Goal: Communication & Community: Participate in discussion

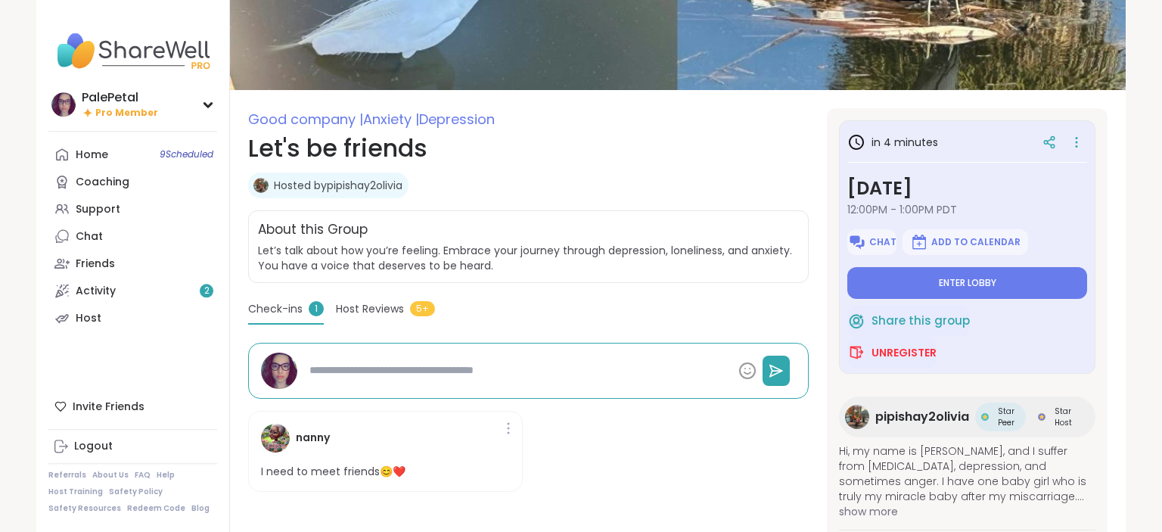
scroll to position [109, 0]
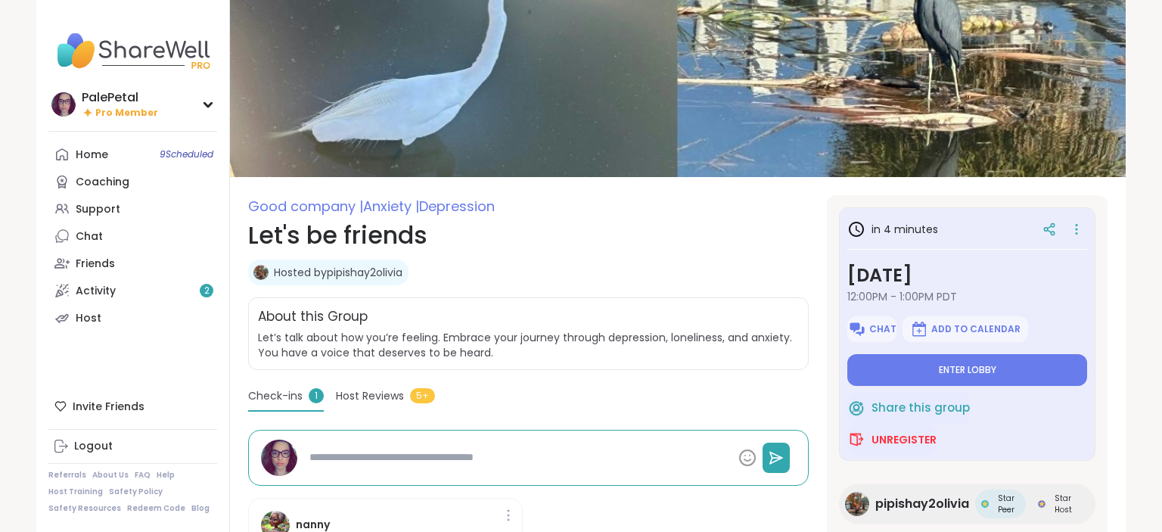
scroll to position [0, 0]
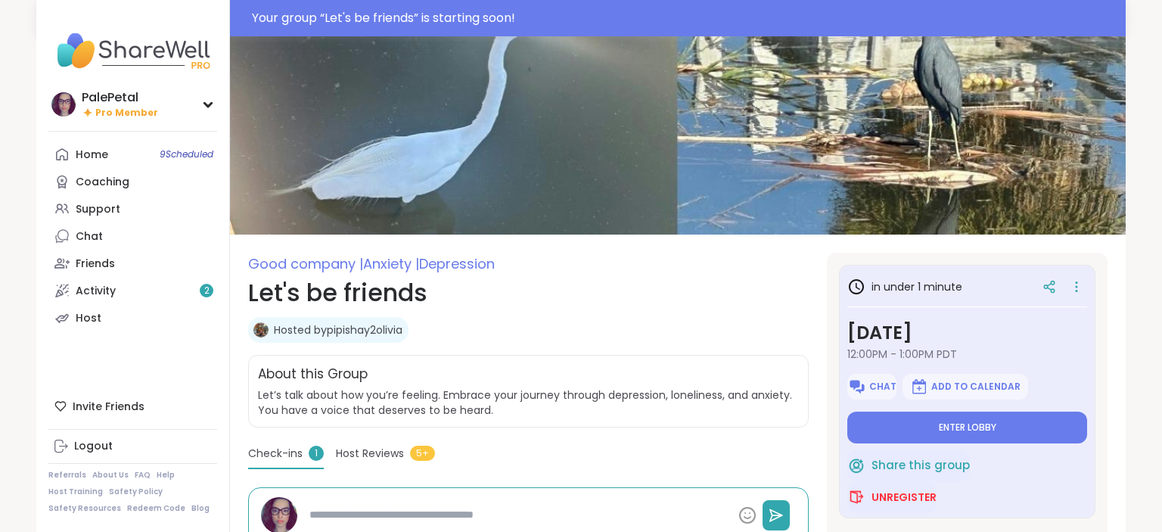
click at [701, 297] on h1 "Let's be friends" at bounding box center [528, 293] width 561 height 36
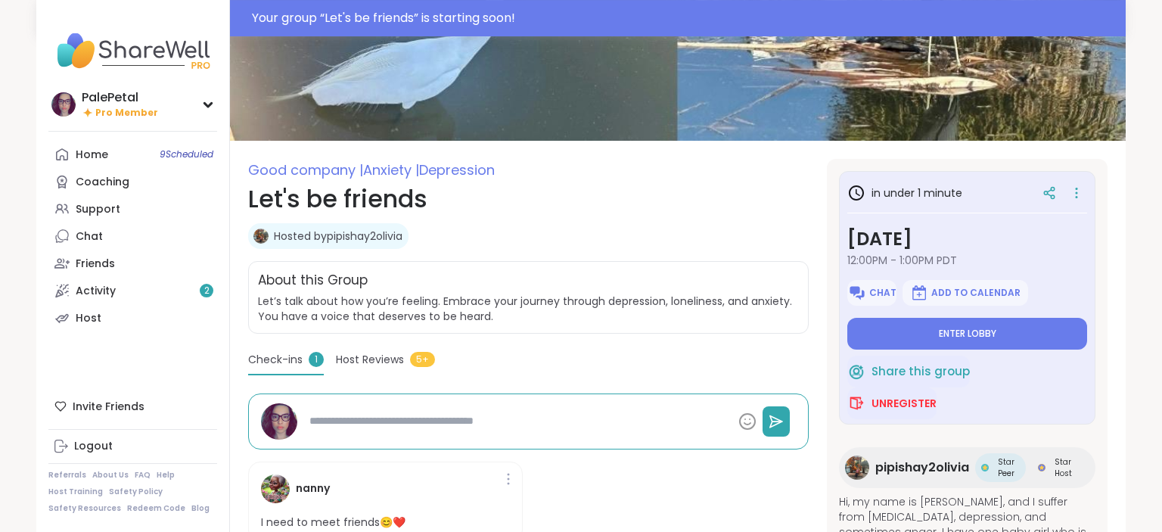
scroll to position [79, 0]
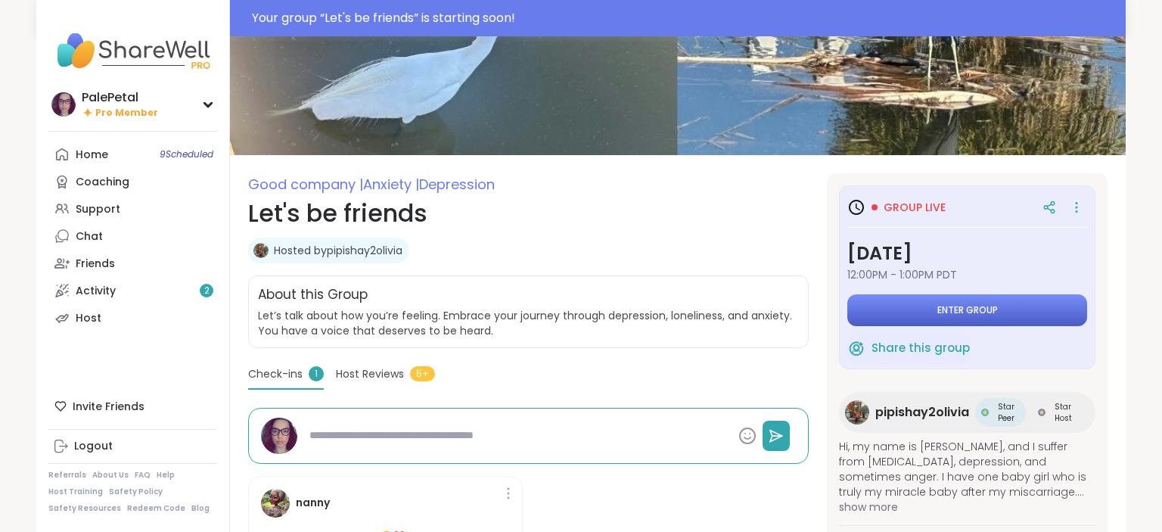
click at [956, 313] on span "Enter group" at bounding box center [967, 310] width 61 height 12
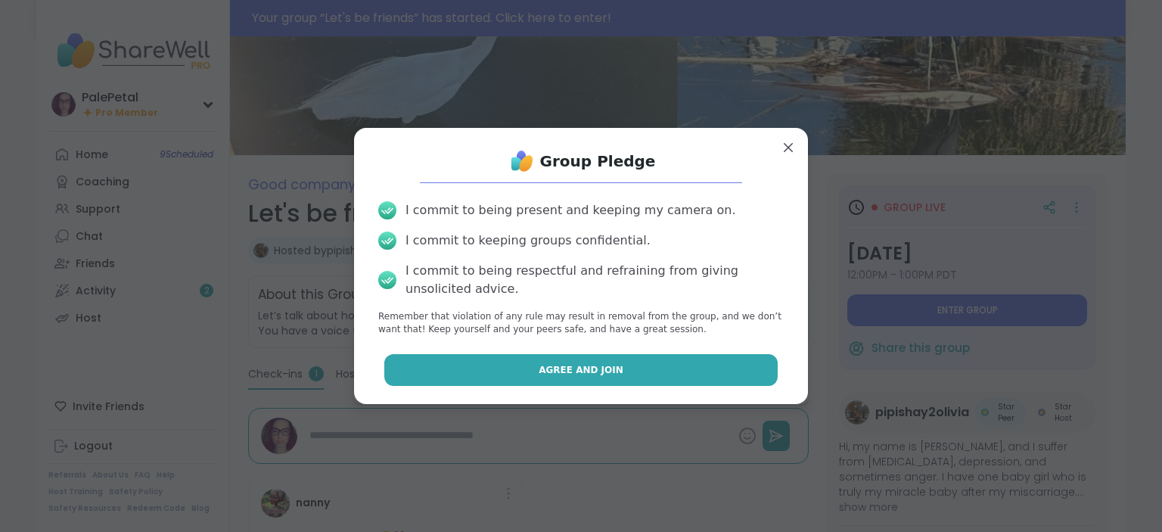
click at [661, 365] on button "Agree and Join" at bounding box center [581, 370] width 394 height 32
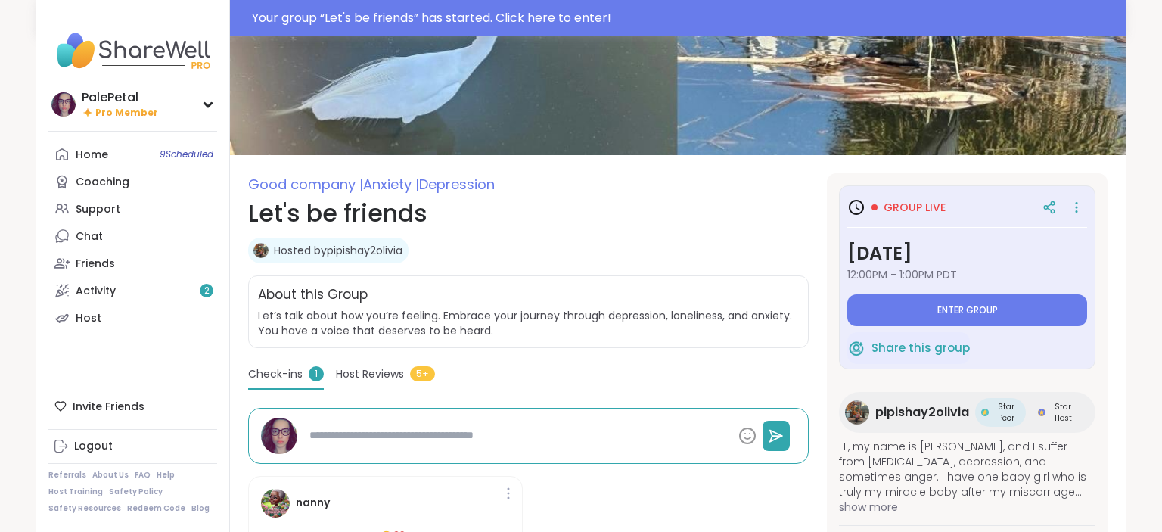
type textarea "*"
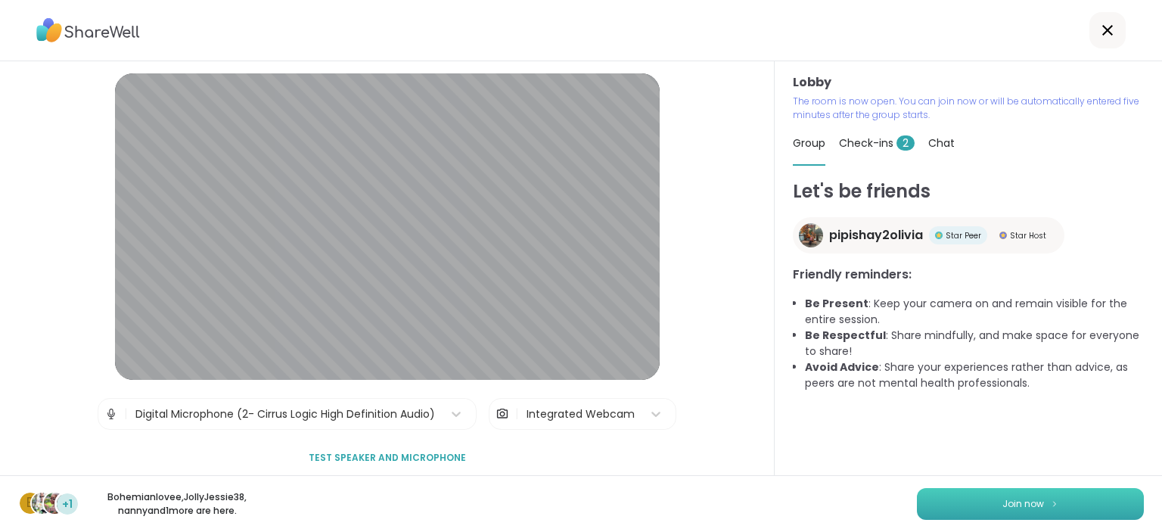
click at [949, 501] on button "Join now" at bounding box center [1030, 504] width 227 height 32
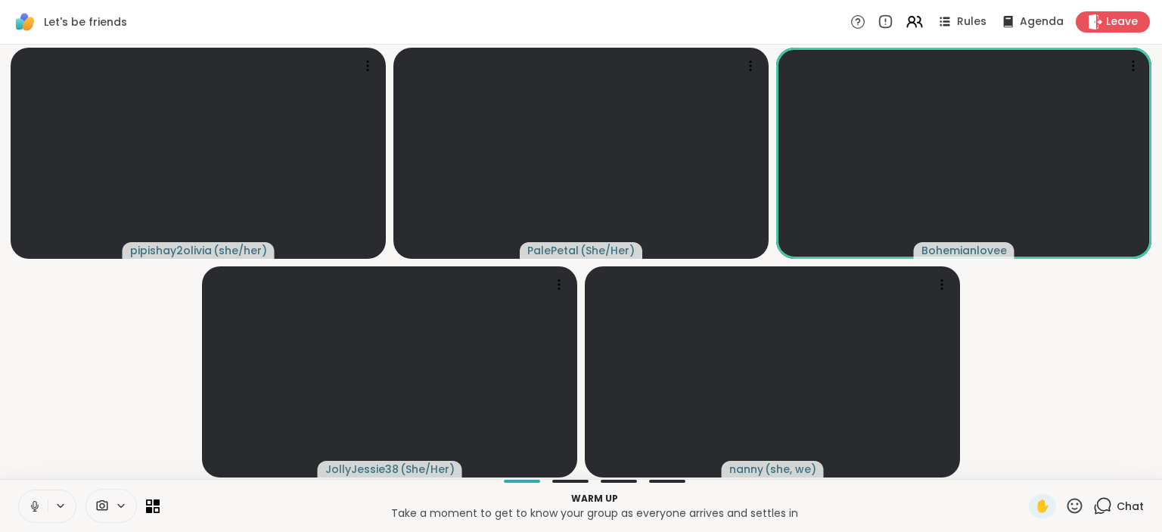
click at [751, 23] on div "Let's be friends Rules Agenda Leave" at bounding box center [581, 22] width 1162 height 45
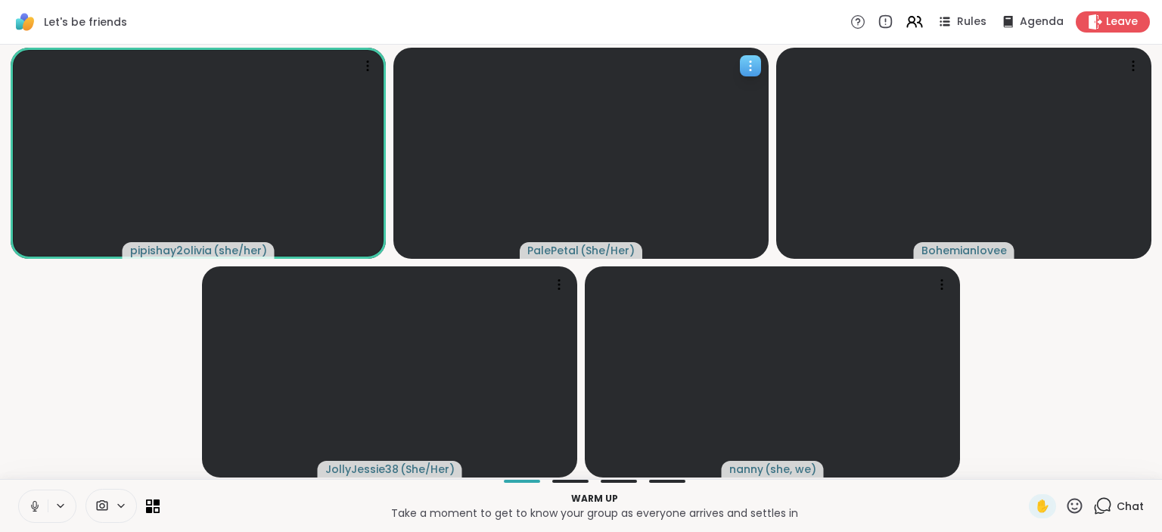
click at [673, 120] on div at bounding box center [580, 153] width 375 height 211
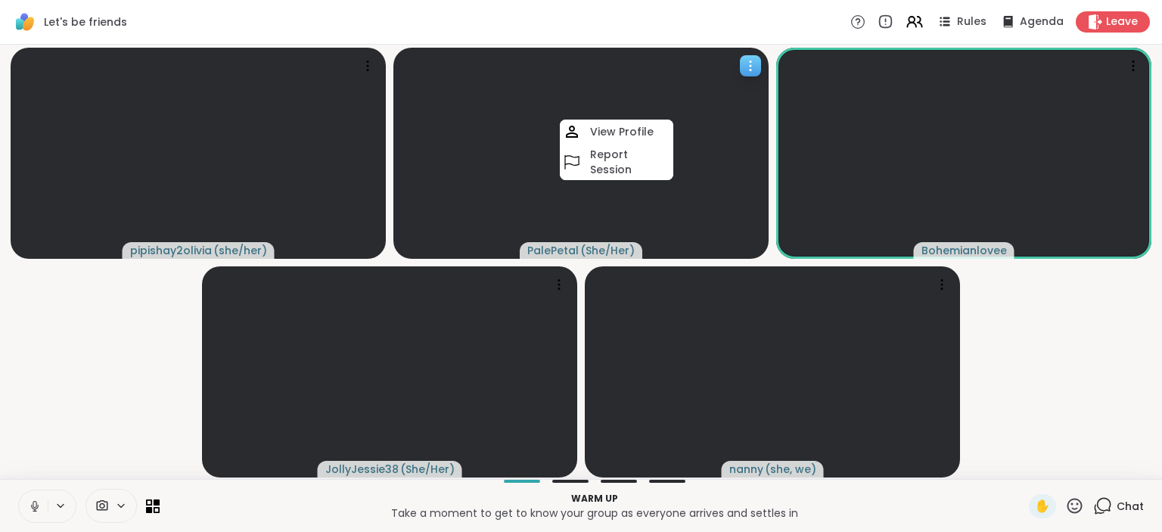
click at [754, 65] on icon at bounding box center [750, 65] width 15 height 15
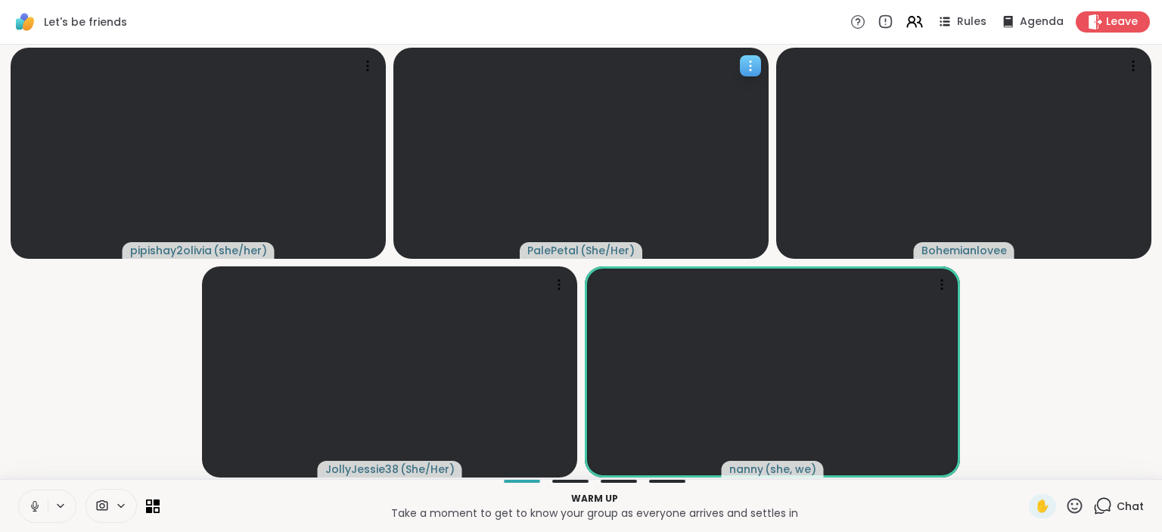
click at [751, 70] on icon at bounding box center [751, 71] width 2 height 2
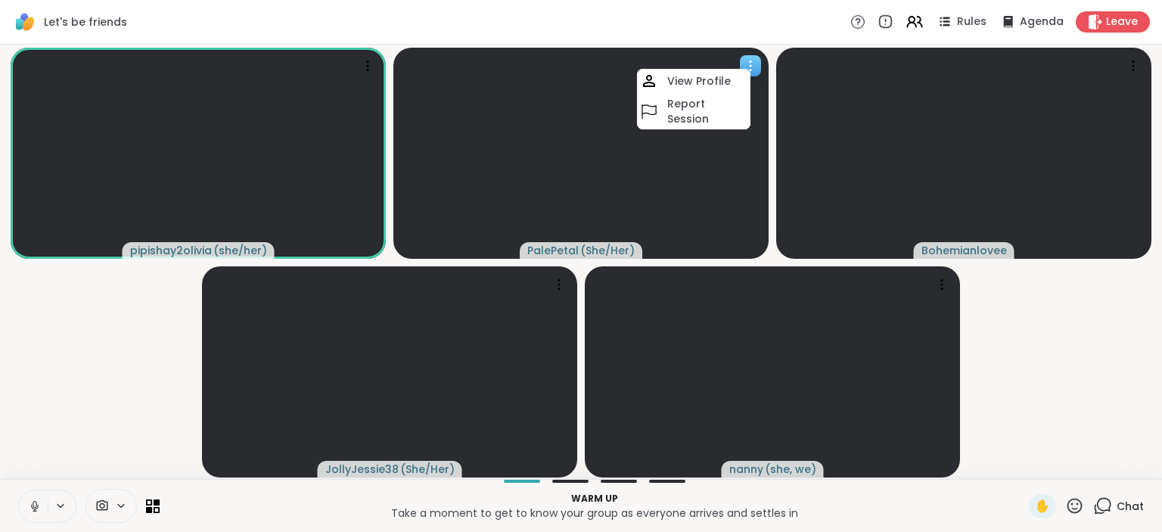
click at [595, 143] on div at bounding box center [580, 153] width 375 height 211
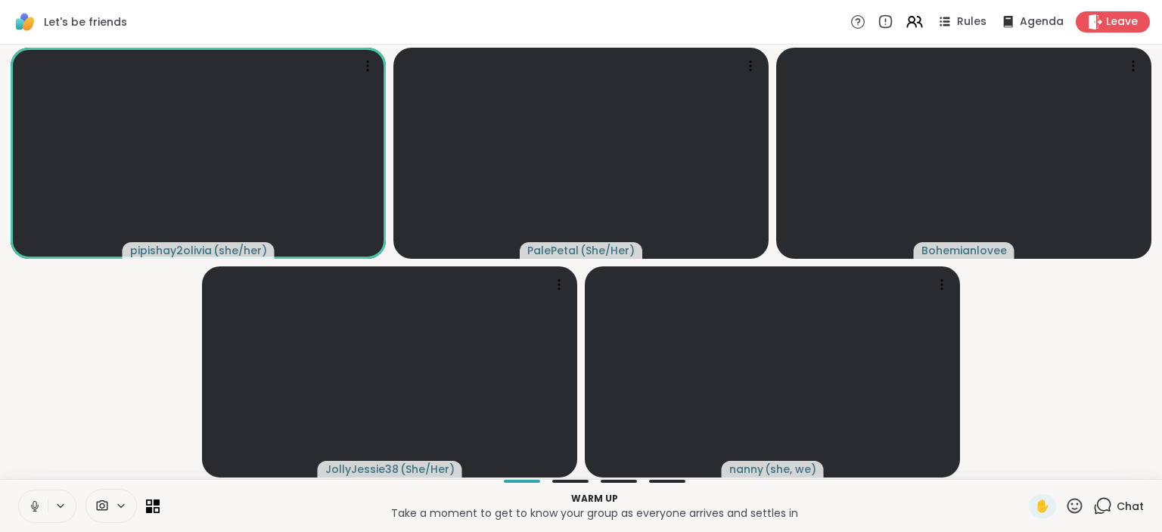
click at [43, 510] on button at bounding box center [33, 506] width 29 height 32
click at [568, 480] on div "Warm up Take a moment to get to know your group as everyone arrives and settles…" at bounding box center [581, 505] width 1162 height 53
click at [570, 479] on div "pipishay2olivia ( she/her ) PalePetal ( She/Her ) Bohemianlovee JollyJessie38 (…" at bounding box center [581, 262] width 1162 height 434
click at [611, 480] on div "Warm up Take a moment to get to know your group as everyone arrives and settles…" at bounding box center [581, 505] width 1162 height 53
click at [656, 479] on div "pipishay2olivia ( she/her ) PalePetal ( She/Her ) Bohemianlovee JollyJessie38 (…" at bounding box center [581, 262] width 1162 height 434
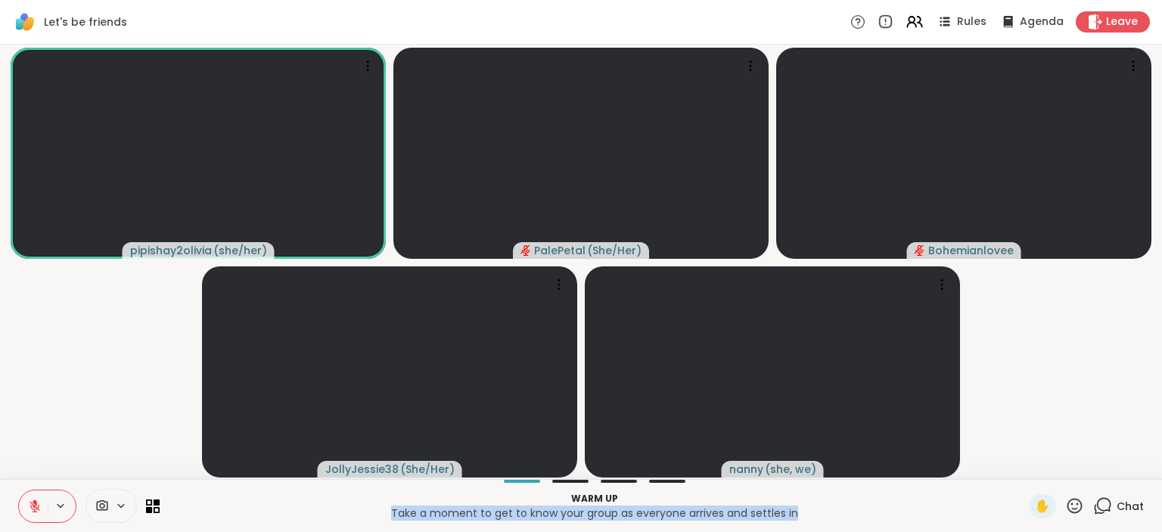
drag, startPoint x: 596, startPoint y: 483, endPoint x: 658, endPoint y: 486, distance: 62.2
click at [658, 486] on div "Warm up Take a moment to get to know your group as everyone arrives and settles…" at bounding box center [581, 505] width 1162 height 53
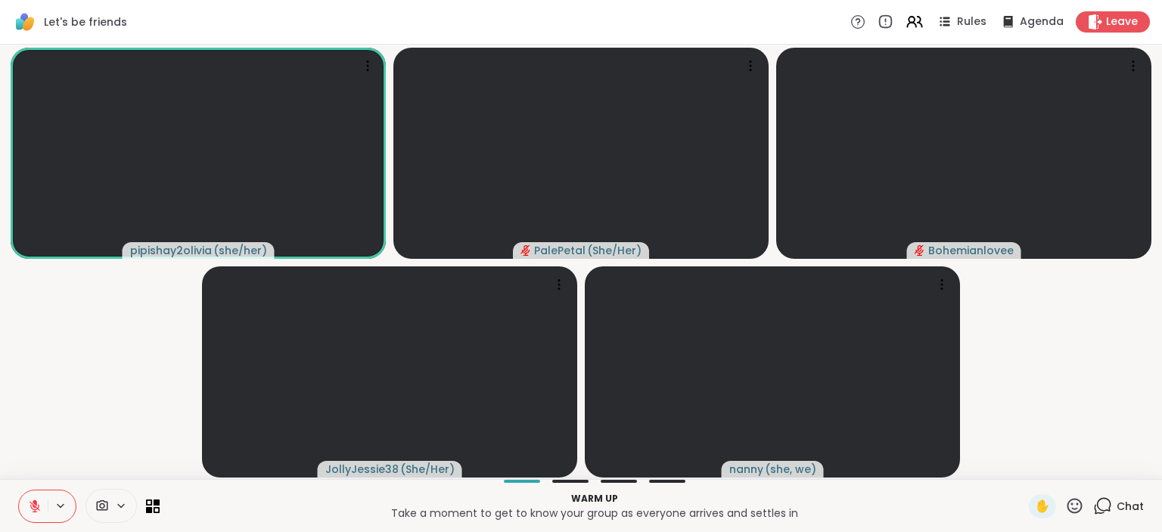
click at [1102, 354] on video-player-container "pipishay2olivia ( she/her ) PalePetal ( She/Her ) Bohemianlovee JollyJessie38 (…" at bounding box center [581, 262] width 1144 height 422
click at [562, 479] on div "pipishay2olivia ( she/her ) PalePetal ( She/Her ) Bohemianlovee 👍 JollyJessie38…" at bounding box center [581, 262] width 1162 height 434
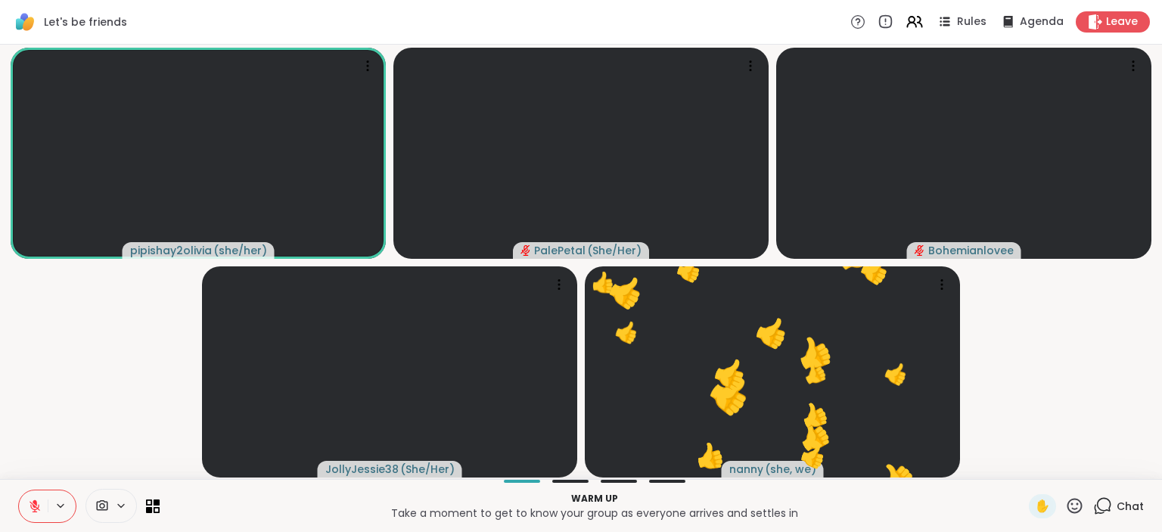
drag, startPoint x: 1161, startPoint y: 117, endPoint x: 1161, endPoint y: 241, distance: 124.1
click at [1161, 241] on div "pipishay2olivia ( she/her ) PalePetal ( She/Her ) Bohemianlovee JollyJessie38 (…" at bounding box center [581, 262] width 1162 height 434
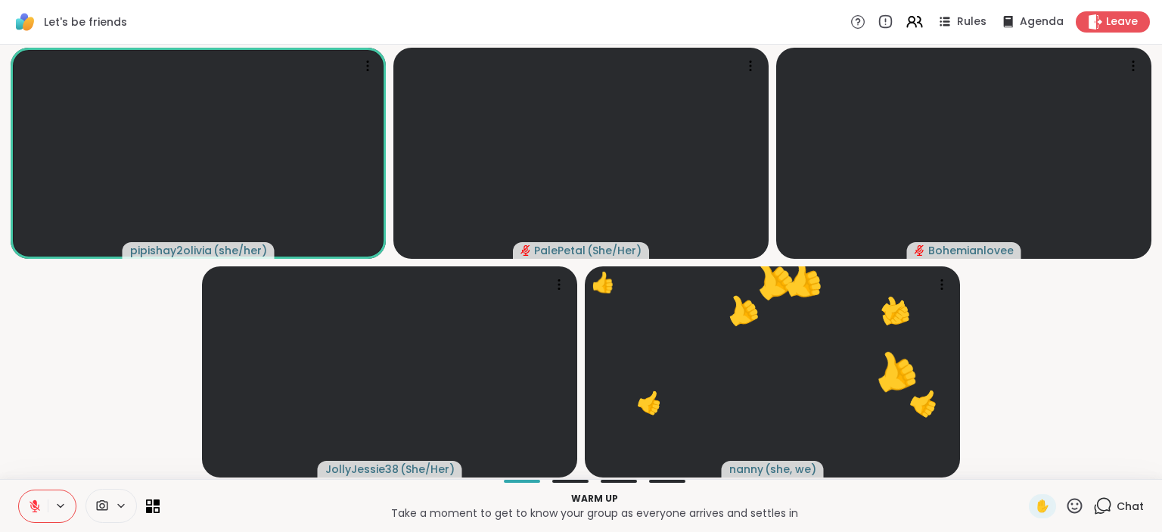
drag, startPoint x: 1161, startPoint y: 241, endPoint x: 1161, endPoint y: 303, distance: 62.8
click at [1161, 303] on div "pipishay2olivia ( she/her ) PalePetal ( She/Her ) Bohemianlovee JollyJessie38 (…" at bounding box center [581, 262] width 1162 height 434
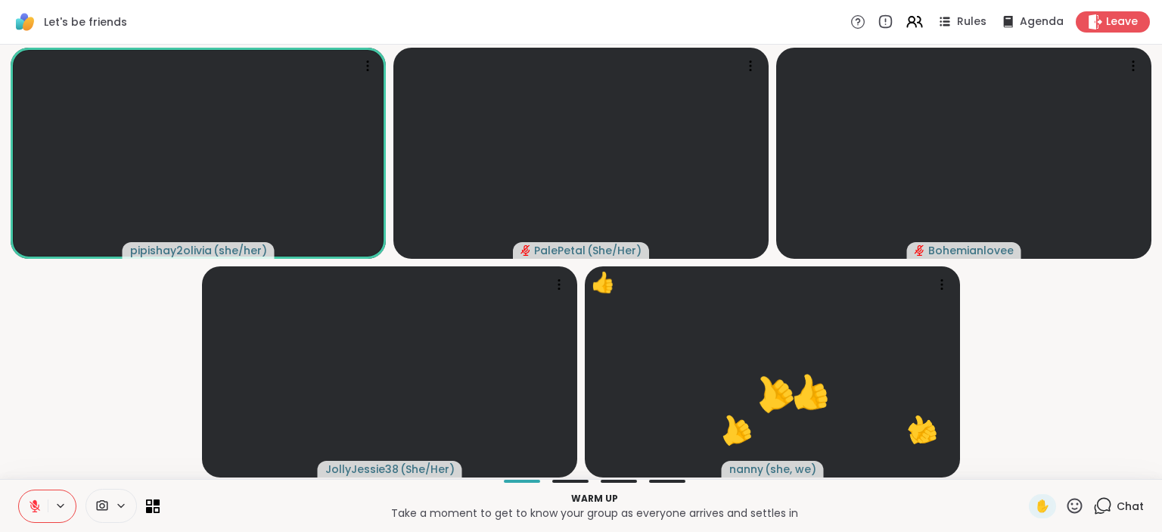
click at [1073, 340] on video-player-container "pipishay2olivia ( she/her ) PalePetal ( She/Her ) Bohemianlovee JollyJessie38 (…" at bounding box center [581, 262] width 1144 height 422
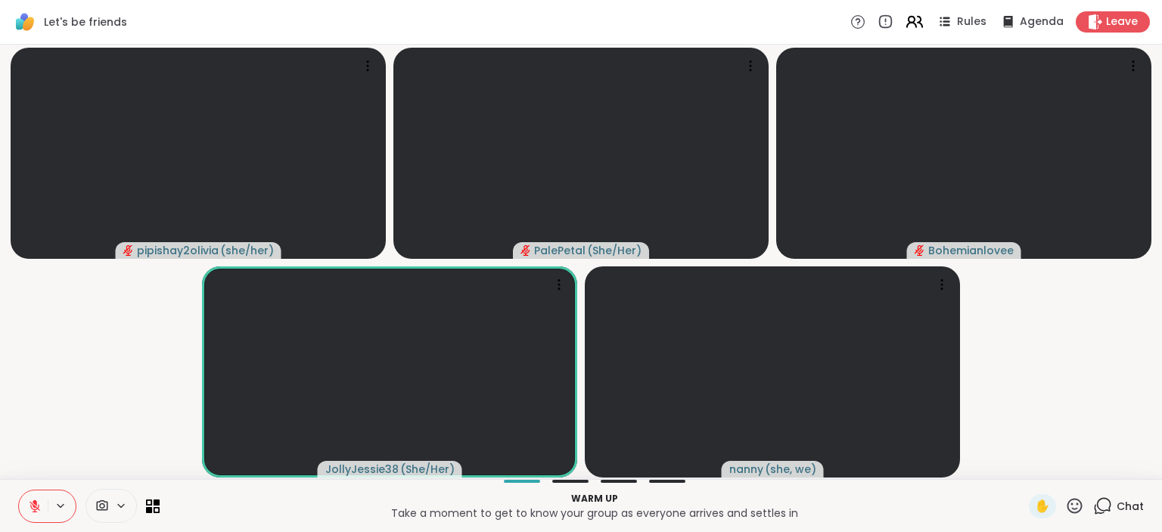
click at [919, 20] on icon at bounding box center [914, 21] width 19 height 19
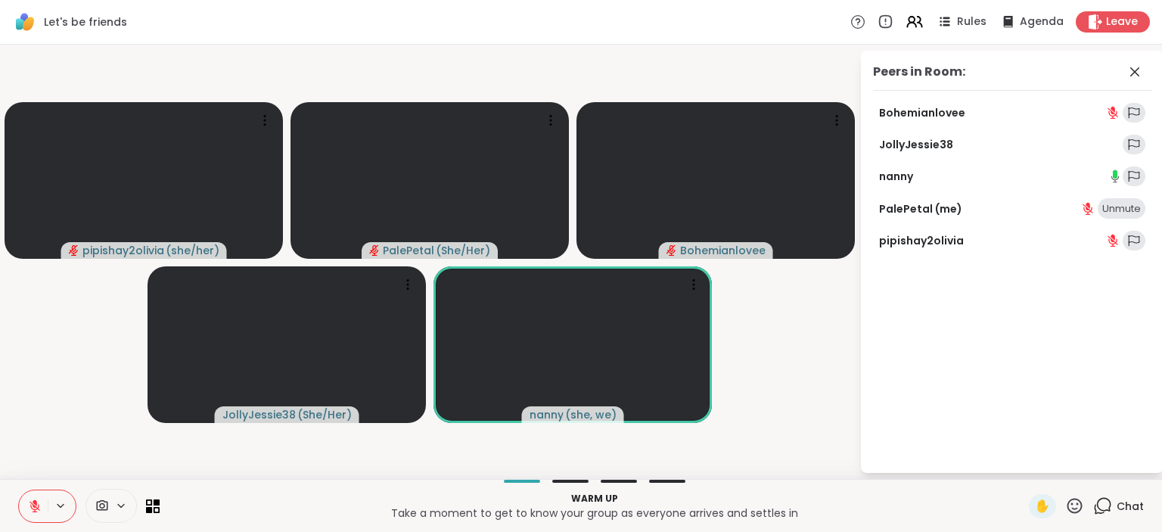
click at [619, 479] on div "pipishay2olivia ( she/her ) PalePetal ( She/Her ) Bohemianlovee JollyJessie38 (…" at bounding box center [581, 262] width 1162 height 434
click at [565, 481] on div at bounding box center [570, 481] width 36 height 3
click at [1048, 23] on span "Agenda" at bounding box center [1042, 22] width 46 height 16
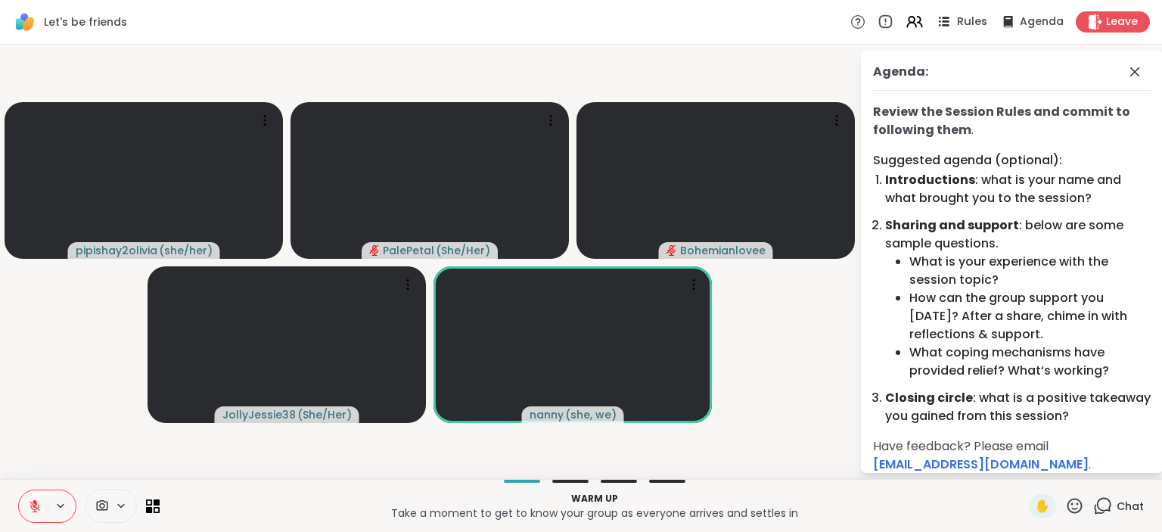
click at [974, 20] on span "Rules" at bounding box center [972, 22] width 31 height 16
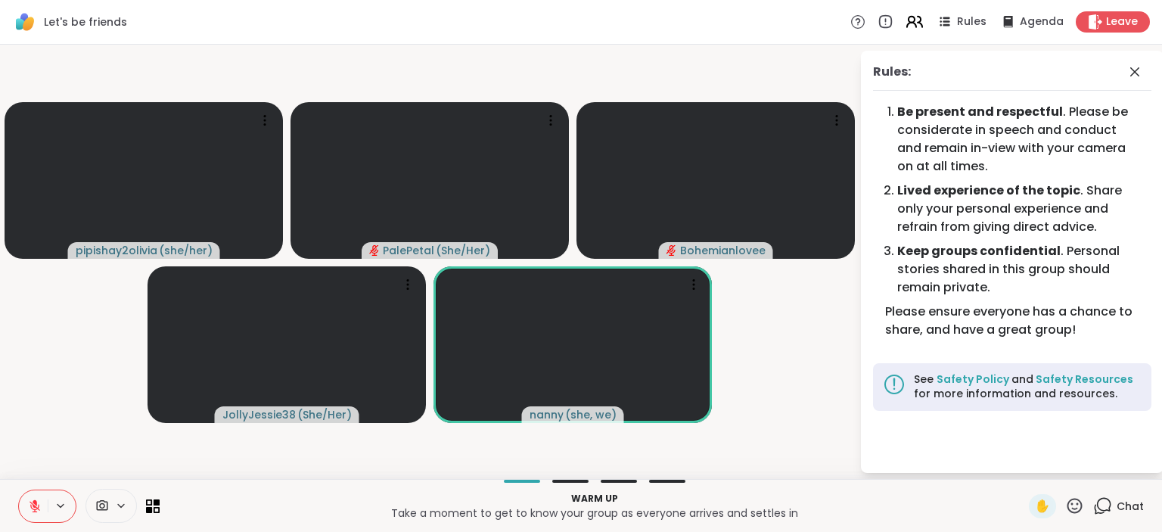
click at [915, 23] on icon at bounding box center [912, 20] width 6 height 6
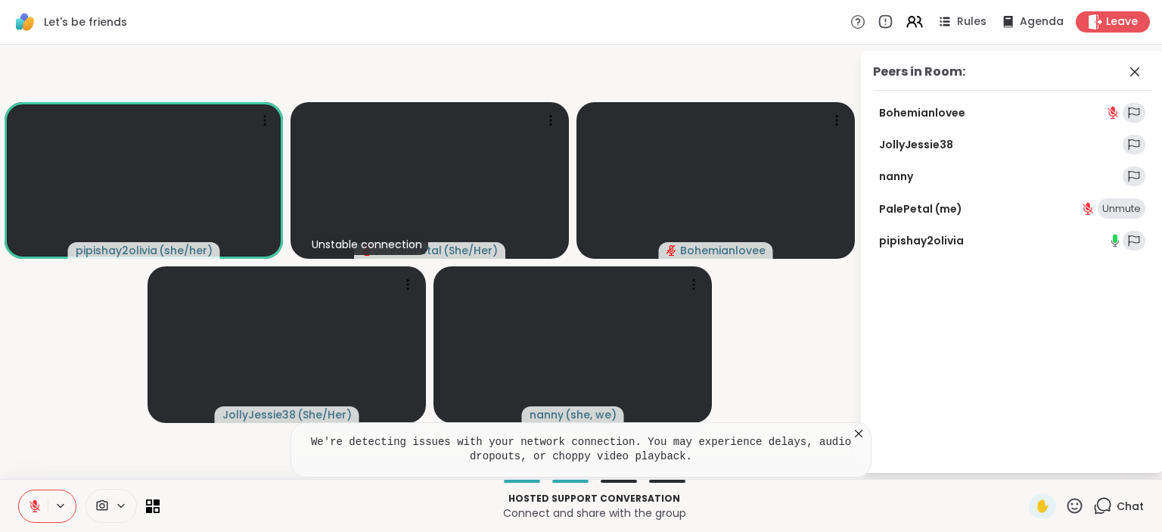
click at [610, 23] on div "Let's be friends Rules Agenda Leave" at bounding box center [581, 22] width 1162 height 45
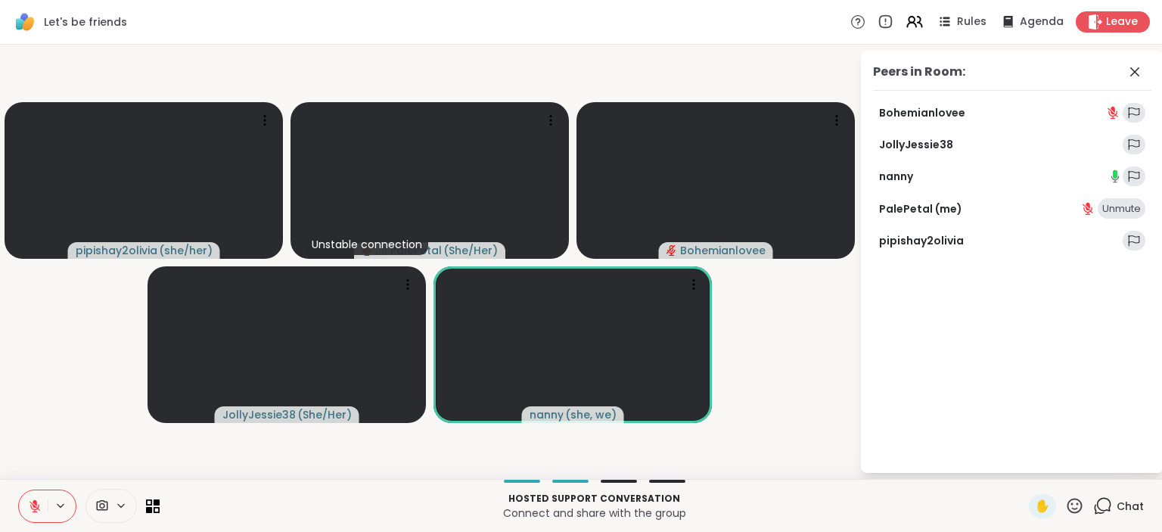
click at [743, 322] on video-player-container "pipishay2olivia ( she/her ) Unstable connection PalePetal ( She/Her ) Bohemianl…" at bounding box center [429, 262] width 841 height 422
click at [1121, 26] on span "Leave" at bounding box center [1122, 22] width 33 height 16
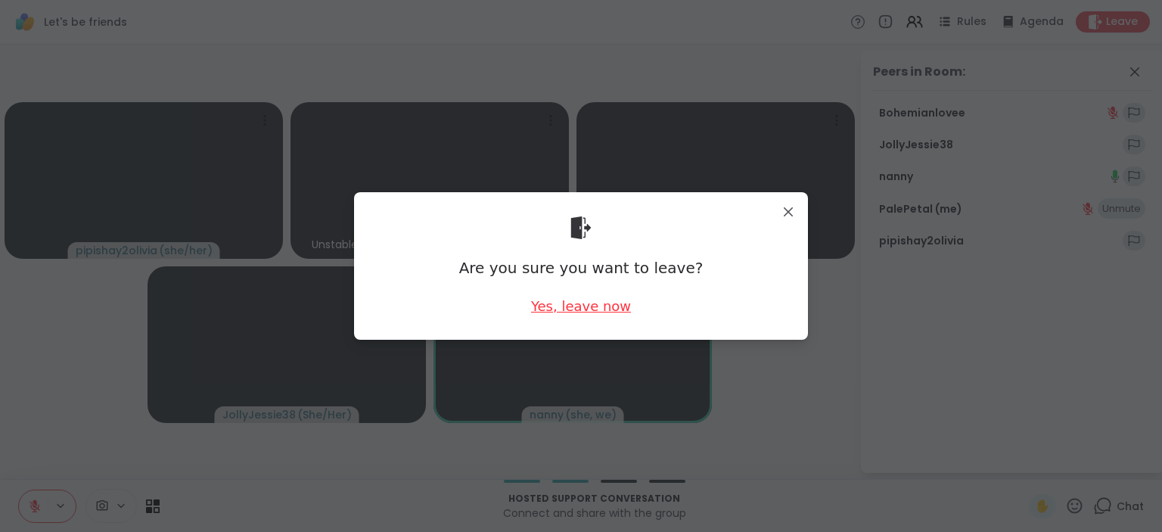
click at [599, 303] on div "Yes, leave now" at bounding box center [581, 306] width 100 height 19
